Goal: Task Accomplishment & Management: Manage account settings

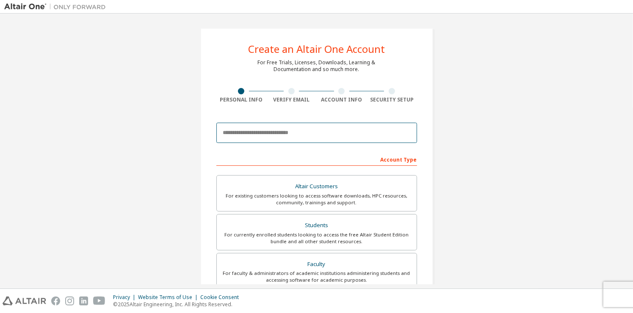
click at [274, 133] on input "email" at bounding box center [316, 133] width 201 height 20
type input "**********"
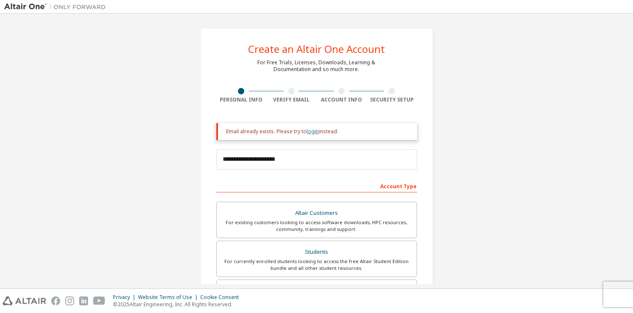
click at [313, 134] on link "login" at bounding box center [313, 131] width 12 height 7
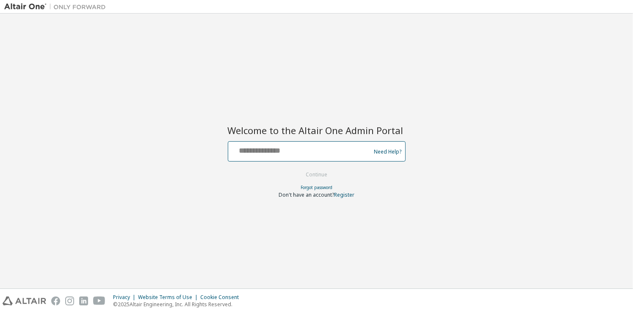
click at [303, 144] on input "text" at bounding box center [300, 149] width 138 height 12
click at [297, 168] on button "Continue" at bounding box center [316, 174] width 39 height 13
click at [305, 148] on input "**********" at bounding box center [300, 149] width 138 height 12
type input "**********"
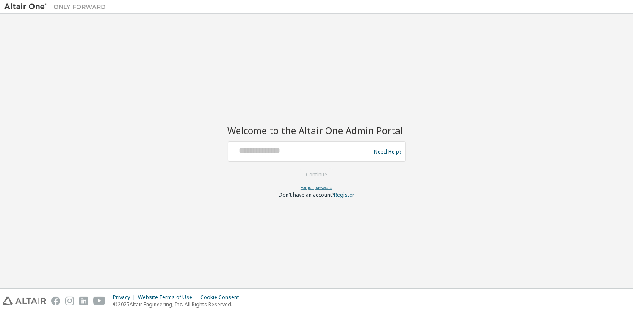
click at [309, 190] on link "Forgot password" at bounding box center [316, 188] width 32 height 6
click at [308, 141] on div "Need Help?" at bounding box center [317, 151] width 178 height 20
click at [322, 184] on div "Forgot password" at bounding box center [317, 187] width 178 height 7
click at [322, 185] on link "Forgot password" at bounding box center [316, 188] width 32 height 6
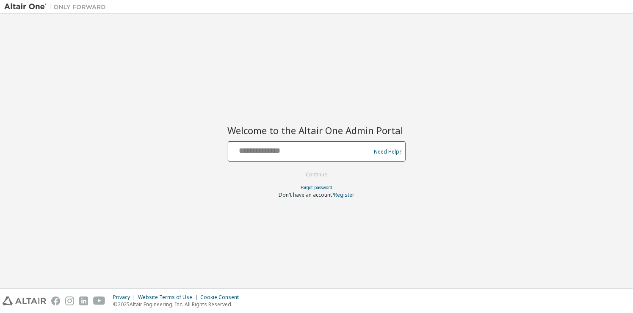
click at [282, 153] on input "text" at bounding box center [300, 149] width 138 height 12
click at [246, 153] on input "text" at bounding box center [300, 149] width 138 height 12
type input "**********"
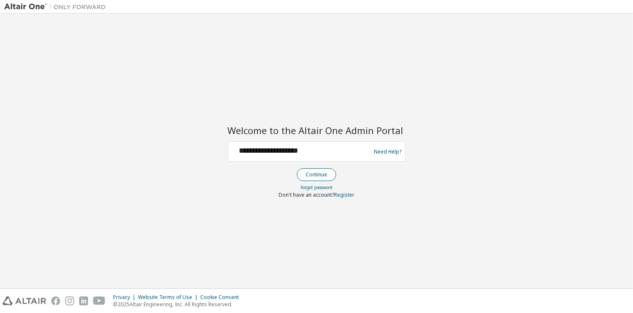
click at [322, 176] on button "Continue" at bounding box center [316, 174] width 39 height 13
click at [345, 155] on input "**********" at bounding box center [300, 149] width 138 height 12
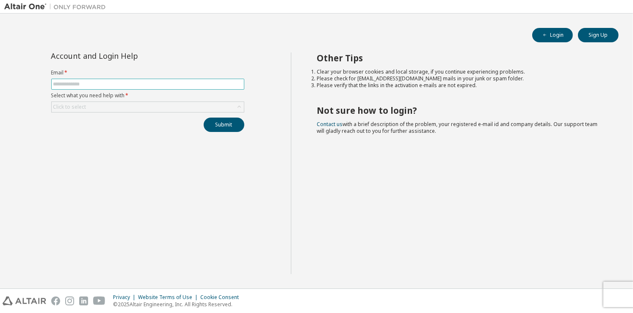
click at [118, 81] on input "text" at bounding box center [147, 84] width 189 height 7
click at [109, 110] on div "Click to select" at bounding box center [148, 107] width 192 height 10
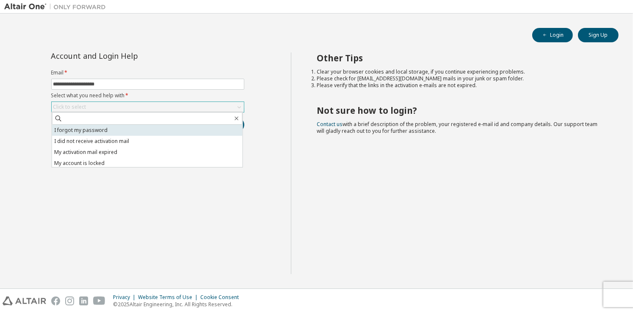
click at [110, 128] on li "I forgot my password" at bounding box center [147, 130] width 190 height 11
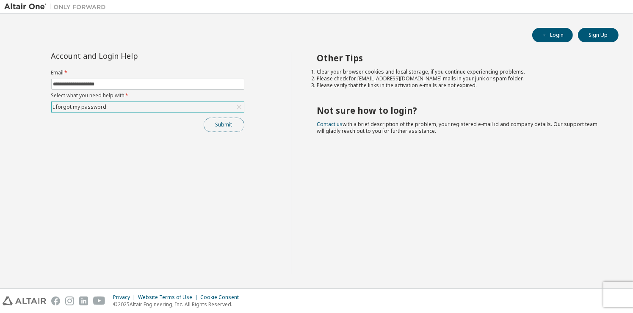
click at [226, 122] on button "Submit" at bounding box center [224, 125] width 41 height 14
click at [230, 129] on button "Submit" at bounding box center [224, 125] width 41 height 14
click at [230, 129] on div "Submit" at bounding box center [147, 125] width 193 height 14
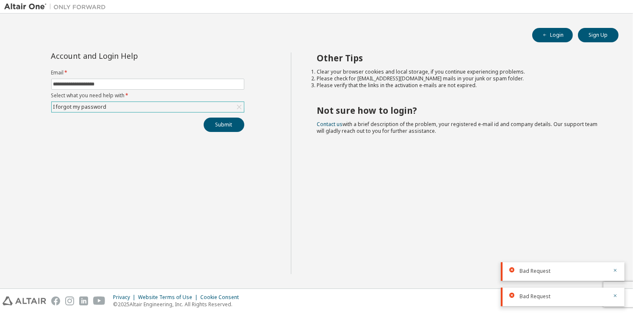
click at [141, 108] on div "I forgot my password" at bounding box center [148, 107] width 192 height 10
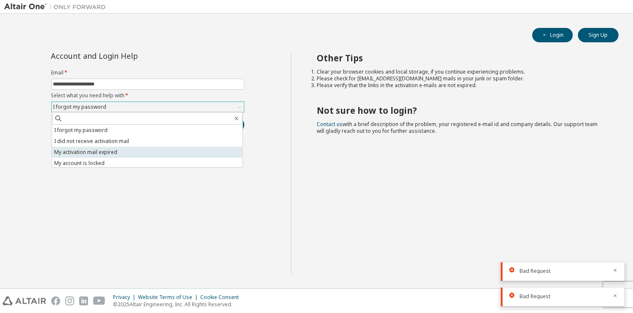
click at [133, 149] on li "My activation mail expired" at bounding box center [147, 152] width 190 height 11
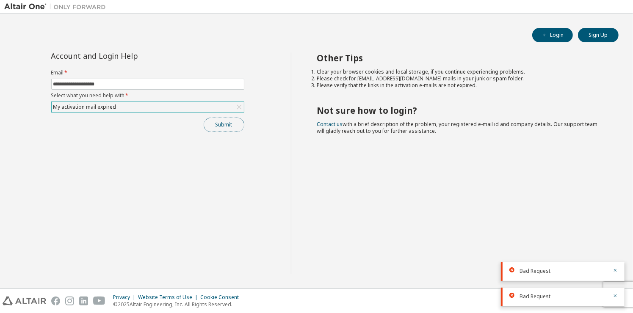
click at [225, 123] on button "Submit" at bounding box center [224, 125] width 41 height 14
click at [614, 244] on div at bounding box center [612, 246] width 10 height 8
click at [614, 244] on icon "button" at bounding box center [614, 244] width 5 height 5
click at [143, 93] on label "Select what you need help with *" at bounding box center [147, 95] width 193 height 7
click at [101, 85] on input "**********" at bounding box center [147, 84] width 189 height 7
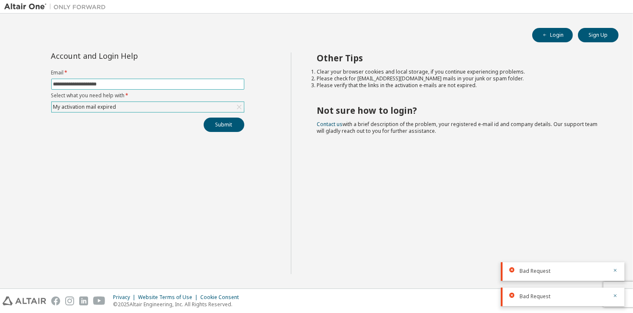
type input "**********"
click at [214, 106] on div "My activation mail expired" at bounding box center [148, 107] width 192 height 10
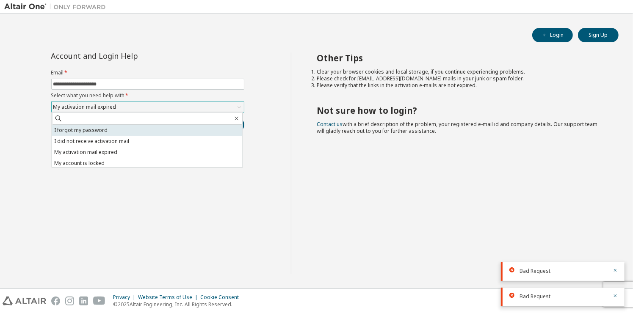
click at [161, 127] on li "I forgot my password" at bounding box center [147, 130] width 190 height 11
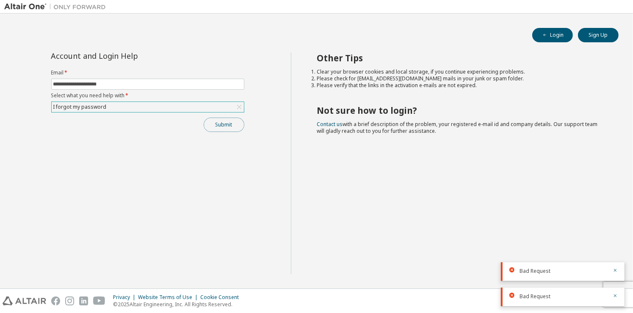
click at [224, 129] on button "Submit" at bounding box center [224, 125] width 41 height 14
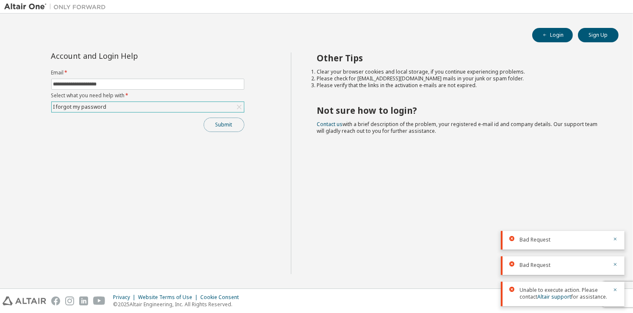
click at [218, 119] on button "Submit" at bounding box center [224, 125] width 41 height 14
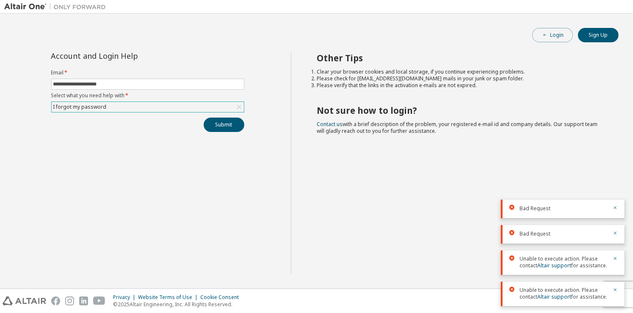
click at [556, 38] on button "Login" at bounding box center [552, 35] width 41 height 14
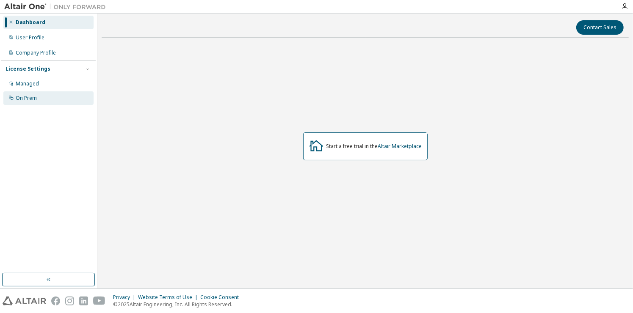
click at [31, 101] on div "On Prem" at bounding box center [26, 98] width 21 height 7
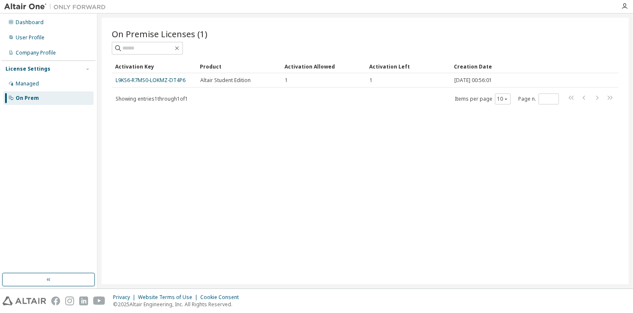
drag, startPoint x: 159, startPoint y: 78, endPoint x: 135, endPoint y: 143, distance: 69.0
click at [135, 143] on div "On Premise Licenses (1) Clear Load Save Save As Field Operator Value Select fil…" at bounding box center [365, 151] width 527 height 267
click at [29, 85] on div "Managed" at bounding box center [27, 83] width 23 height 7
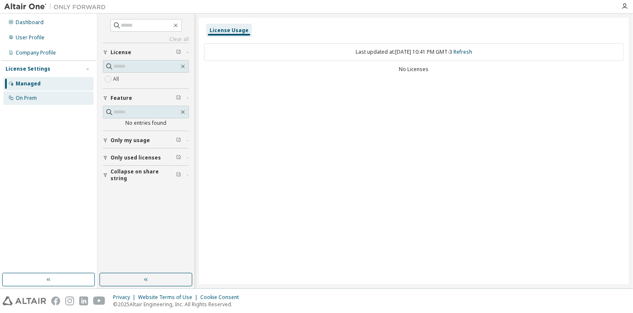
click at [28, 98] on div "On Prem" at bounding box center [26, 98] width 21 height 7
